Goal: Information Seeking & Learning: Learn about a topic

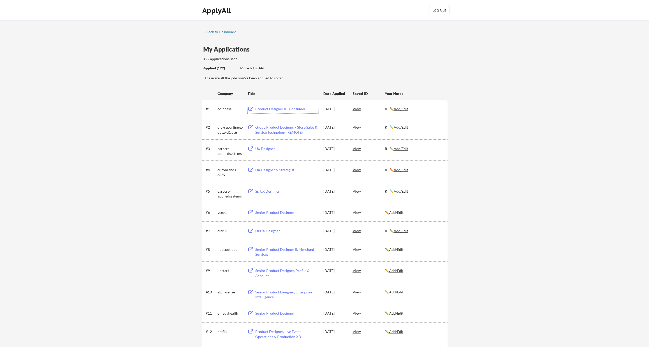
click at [279, 110] on div "Product Designer II - Consumer" at bounding box center [286, 108] width 63 height 5
click at [274, 129] on div "Group Product Designer - Store Sales & Service Technology (REMOTE)" at bounding box center [286, 130] width 63 height 10
click at [272, 171] on div "UX Designer & Strategist" at bounding box center [286, 169] width 63 height 5
click at [270, 191] on div "Sr. UX Designer" at bounding box center [286, 191] width 63 height 5
click at [274, 212] on div "Senior Product Designer" at bounding box center [286, 212] width 63 height 5
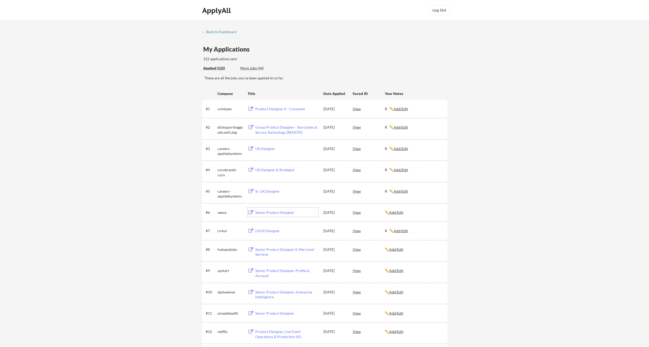
click at [272, 109] on div "Product Designer II - Consumer" at bounding box center [286, 108] width 63 height 5
drag, startPoint x: 286, startPoint y: 128, endPoint x: 287, endPoint y: 125, distance: 2.9
click at [285, 128] on div "Group Product Designer - Store Sales & Service Technology (REMOTE)" at bounding box center [286, 130] width 63 height 10
click at [266, 148] on div "UX Designer" at bounding box center [286, 148] width 63 height 5
click at [272, 170] on div "UX Designer & Strategist" at bounding box center [286, 169] width 63 height 5
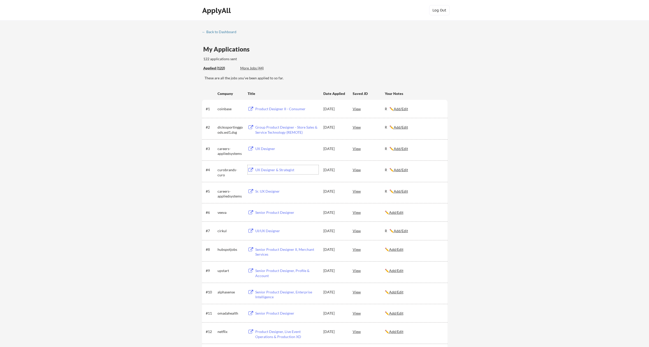
click at [267, 231] on div "UI/UX Designer" at bounding box center [286, 230] width 63 height 5
click at [357, 230] on div "View" at bounding box center [368, 230] width 32 height 9
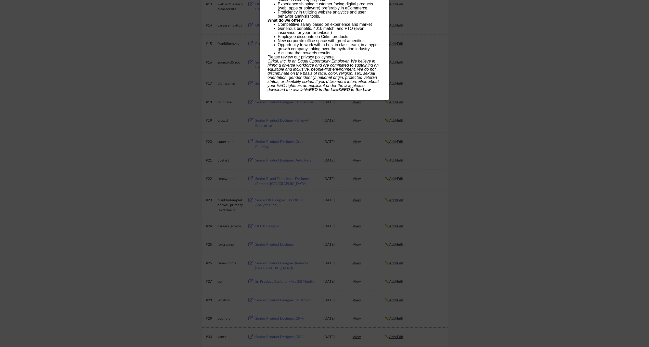
scroll to position [373, 0]
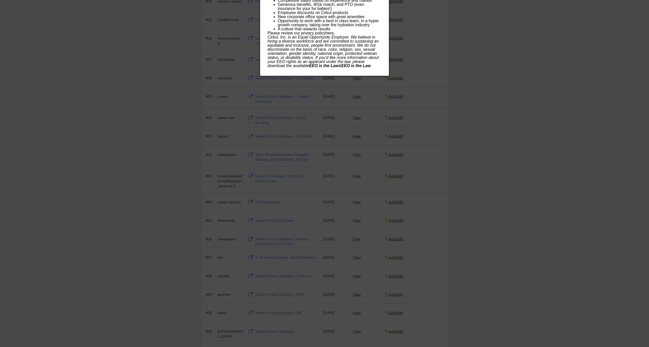
click at [432, 185] on div at bounding box center [324, 173] width 649 height 347
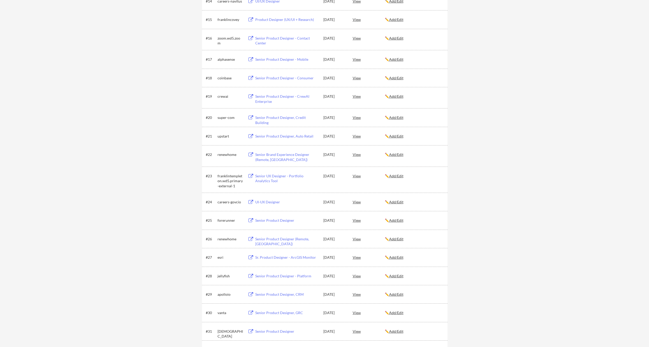
scroll to position [0, 0]
